Goal: Information Seeking & Learning: Learn about a topic

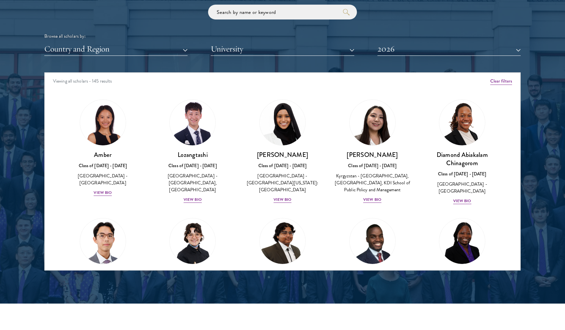
click at [404, 43] on button "2026" at bounding box center [448, 49] width 143 height 14
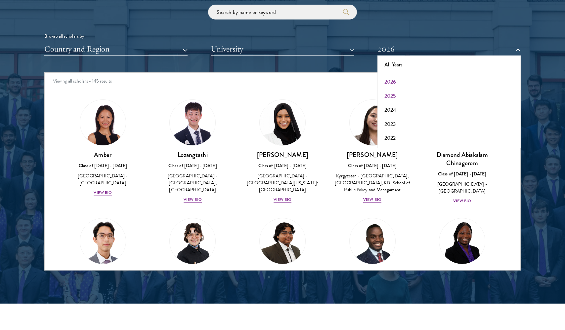
click at [395, 91] on button "2025" at bounding box center [448, 96] width 139 height 14
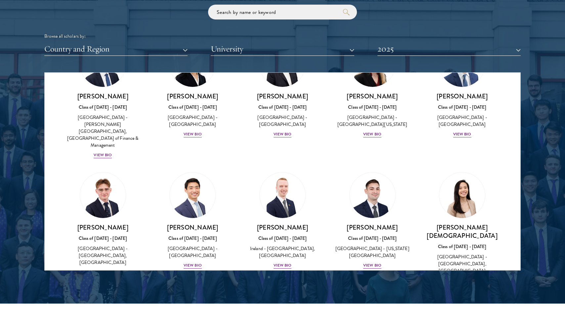
scroll to position [1110, 0]
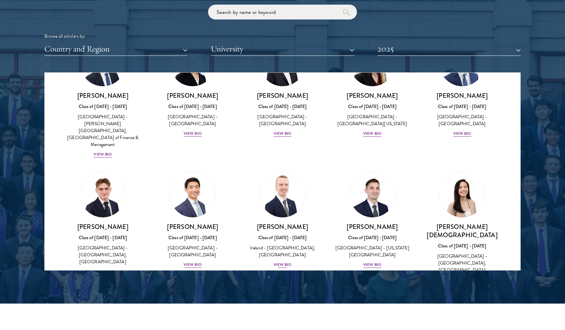
click at [284, 223] on div "[PERSON_NAME] Class of [DATE] - [DATE] [GEOGRAPHIC_DATA] - [GEOGRAPHIC_DATA], […" at bounding box center [282, 246] width 77 height 46
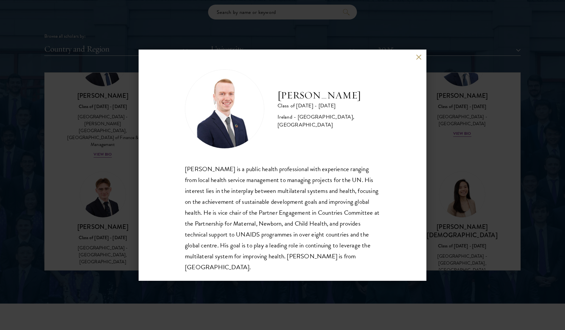
click at [416, 57] on button at bounding box center [419, 58] width 6 height 6
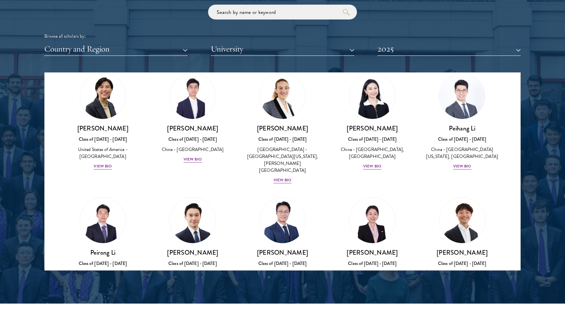
scroll to position [1453, 0]
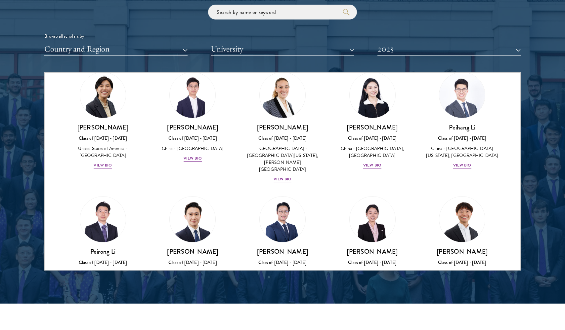
click at [106, 287] on div "View Bio" at bounding box center [103, 290] width 18 height 6
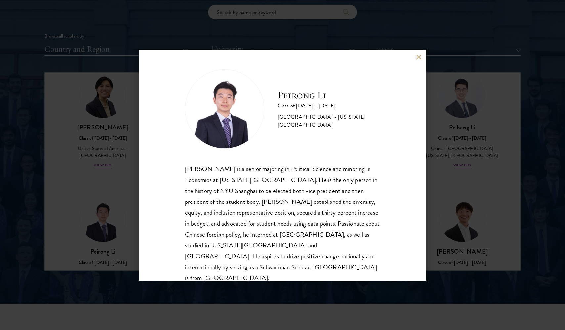
click at [417, 60] on div "[PERSON_NAME] Class of [DATE] - [DATE] [GEOGRAPHIC_DATA] - [US_STATE][GEOGRAPHI…" at bounding box center [283, 165] width 288 height 231
click at [417, 58] on button at bounding box center [419, 58] width 6 height 6
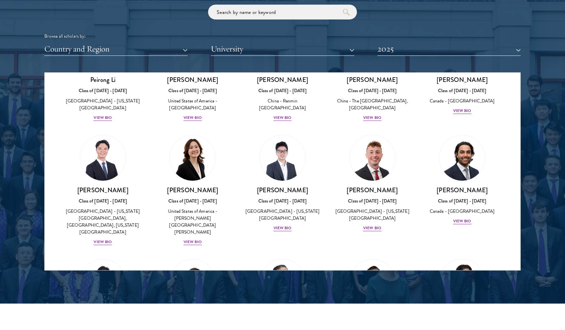
scroll to position [1644, 0]
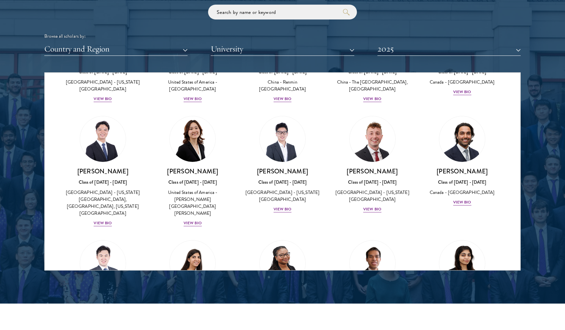
click at [105, 330] on div "View Bio" at bounding box center [103, 334] width 18 height 6
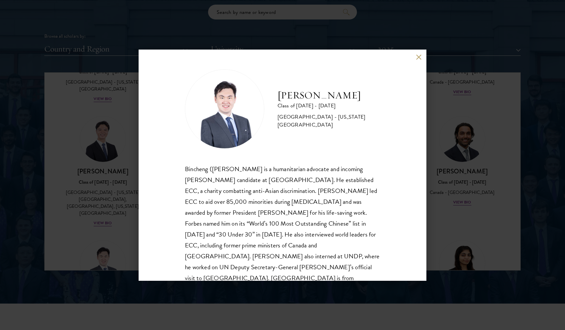
scroll to position [10, 0]
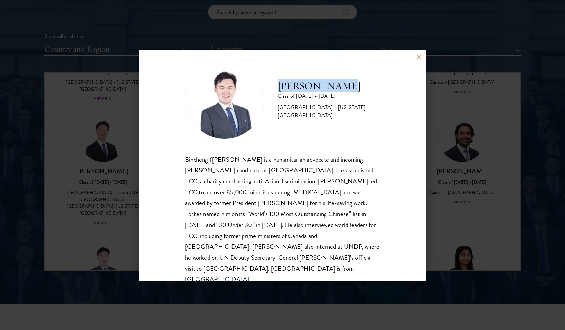
drag, startPoint x: 277, startPoint y: 91, endPoint x: 343, endPoint y: 92, distance: 65.5
click at [343, 92] on h2 "[PERSON_NAME]" at bounding box center [328, 85] width 103 height 13
copy h2 "[PERSON_NAME]"
click at [421, 55] on div "[PERSON_NAME] Class of [DATE] - [DATE] [GEOGRAPHIC_DATA] - [US_STATE][GEOGRAPHI…" at bounding box center [283, 165] width 288 height 231
click at [419, 55] on button at bounding box center [419, 58] width 6 height 6
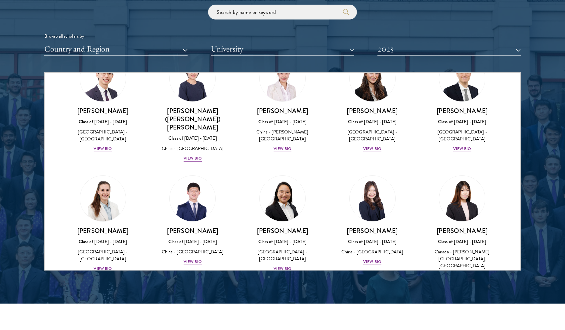
scroll to position [2625, 0]
